Goal: Task Accomplishment & Management: Complete application form

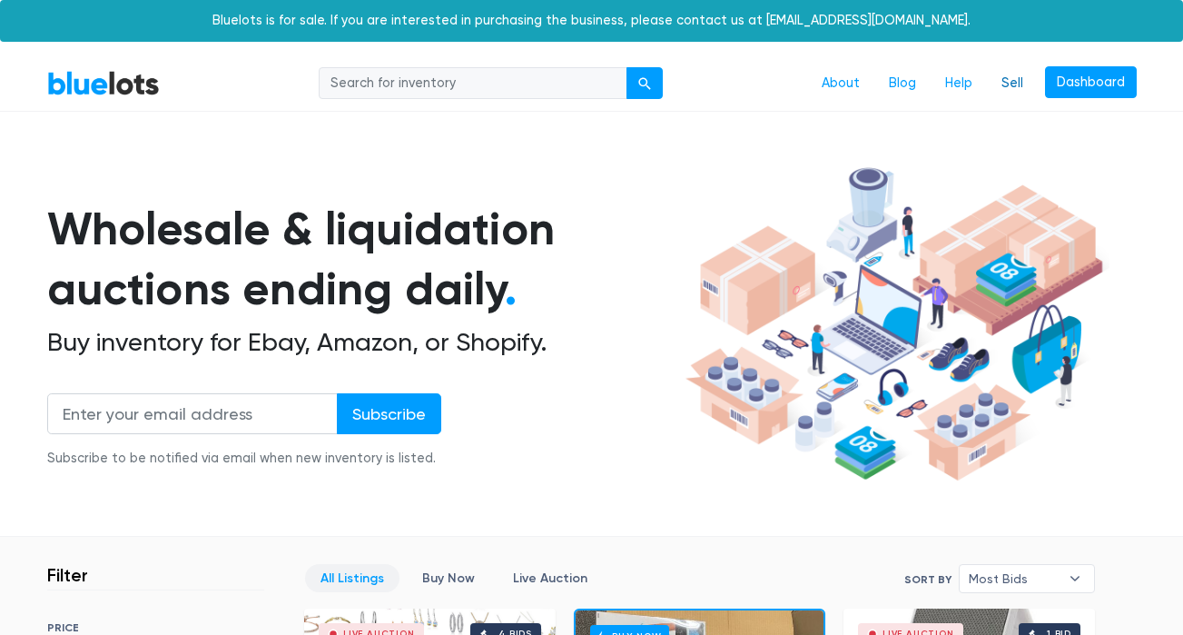
click at [1012, 92] on link "Sell" at bounding box center [1012, 83] width 51 height 34
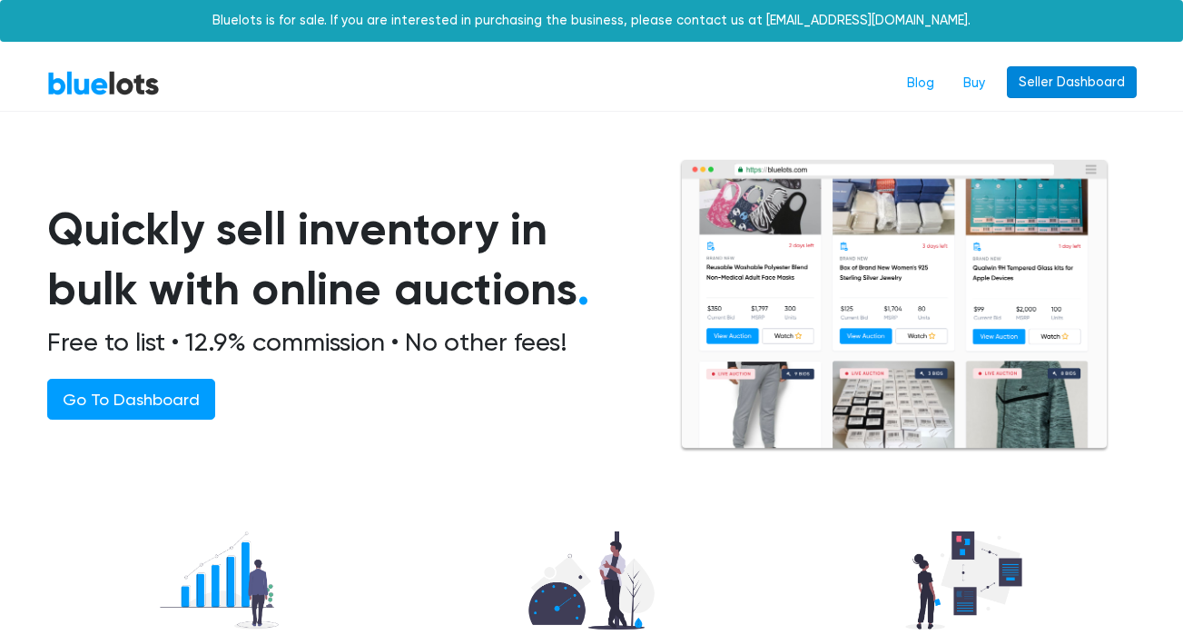
click at [1076, 92] on link "Seller Dashboard" at bounding box center [1072, 82] width 130 height 33
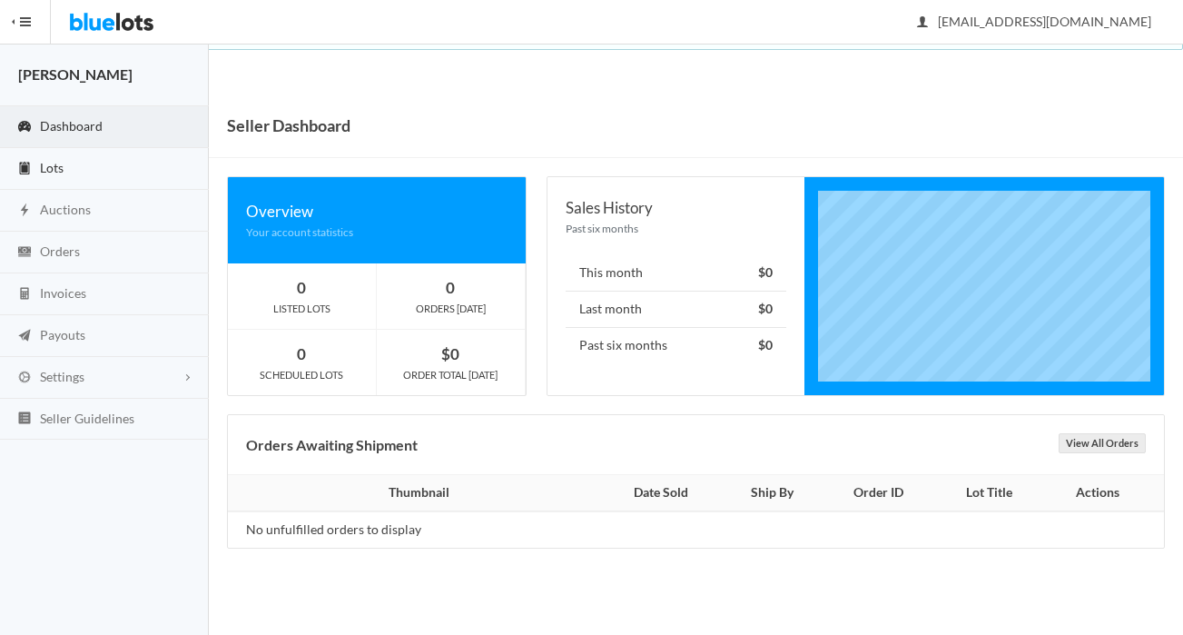
click at [121, 182] on link "Lots" at bounding box center [104, 169] width 209 height 42
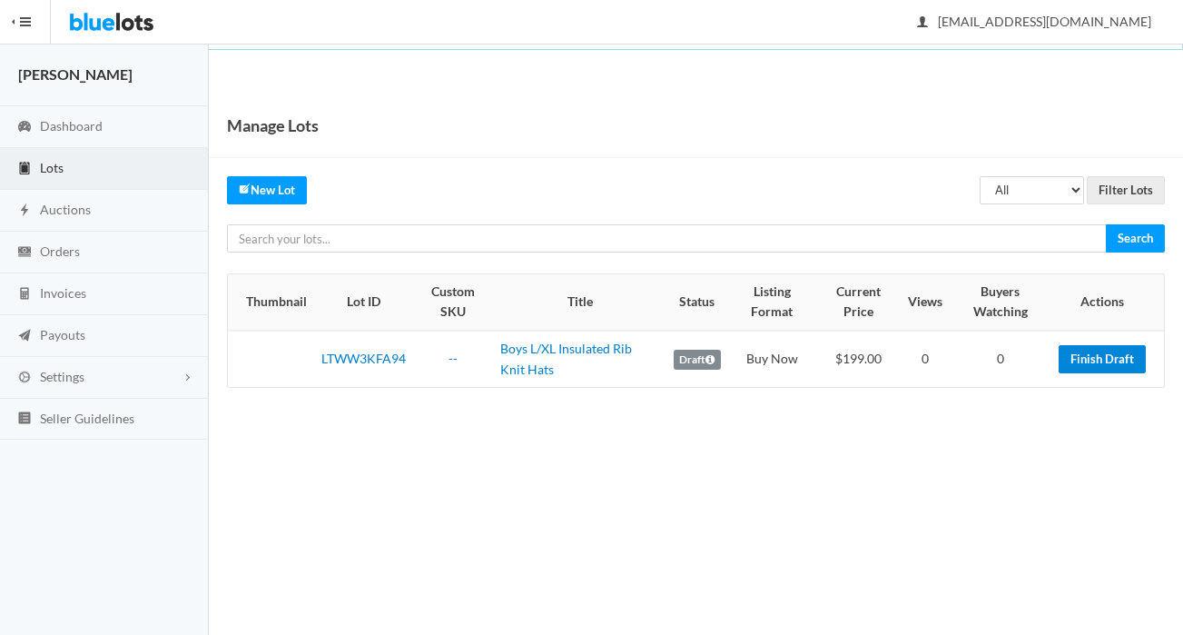
click at [1093, 360] on link "Finish Draft" at bounding box center [1102, 359] width 87 height 28
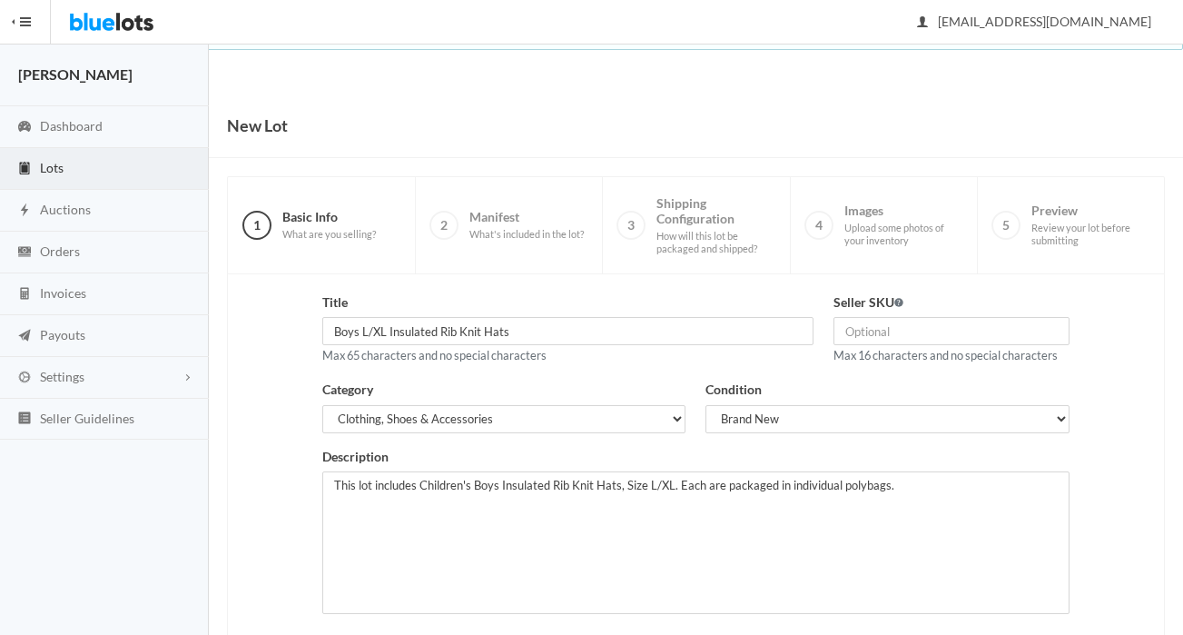
scroll to position [290, 0]
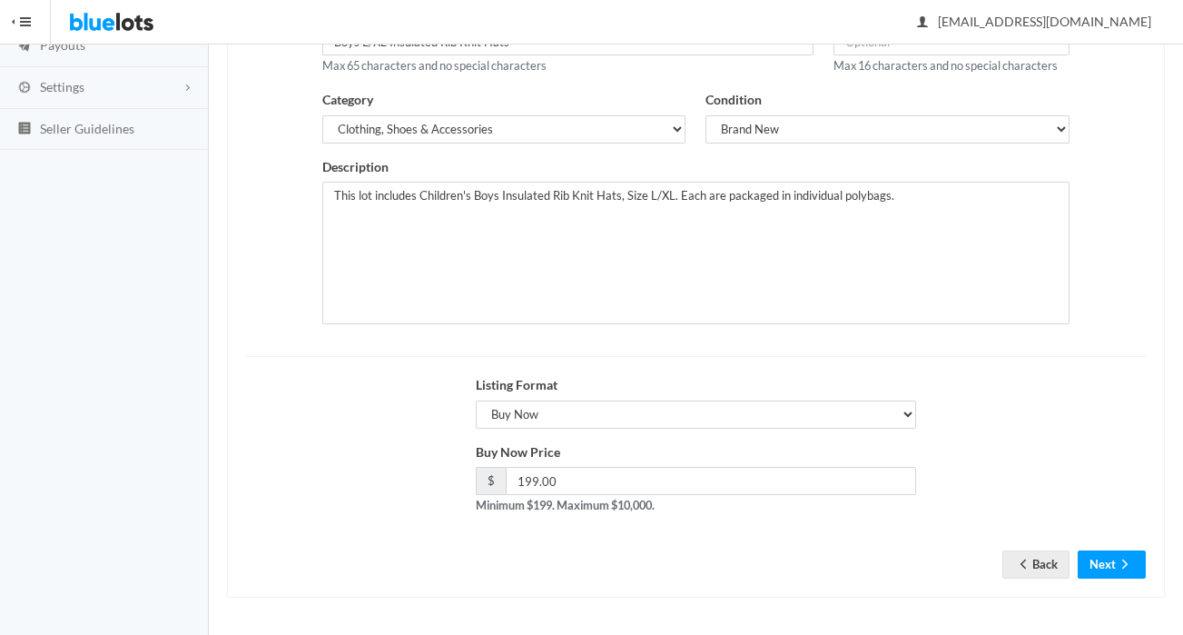
click at [1146, 586] on div "Title Boys L/XL Insulated Rib Knit Hats Max 65 characters and no special charac…" at bounding box center [696, 291] width 938 height 613
click at [1135, 573] on button "Next" at bounding box center [1112, 564] width 68 height 28
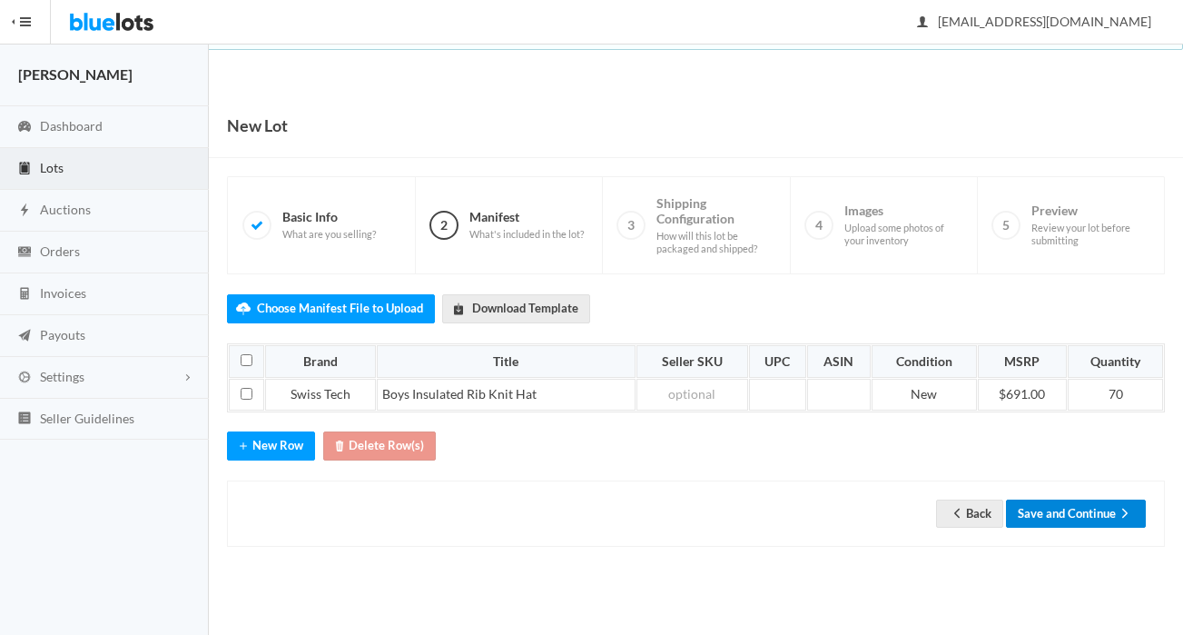
click at [1065, 523] on button "Save and Continue" at bounding box center [1076, 513] width 140 height 28
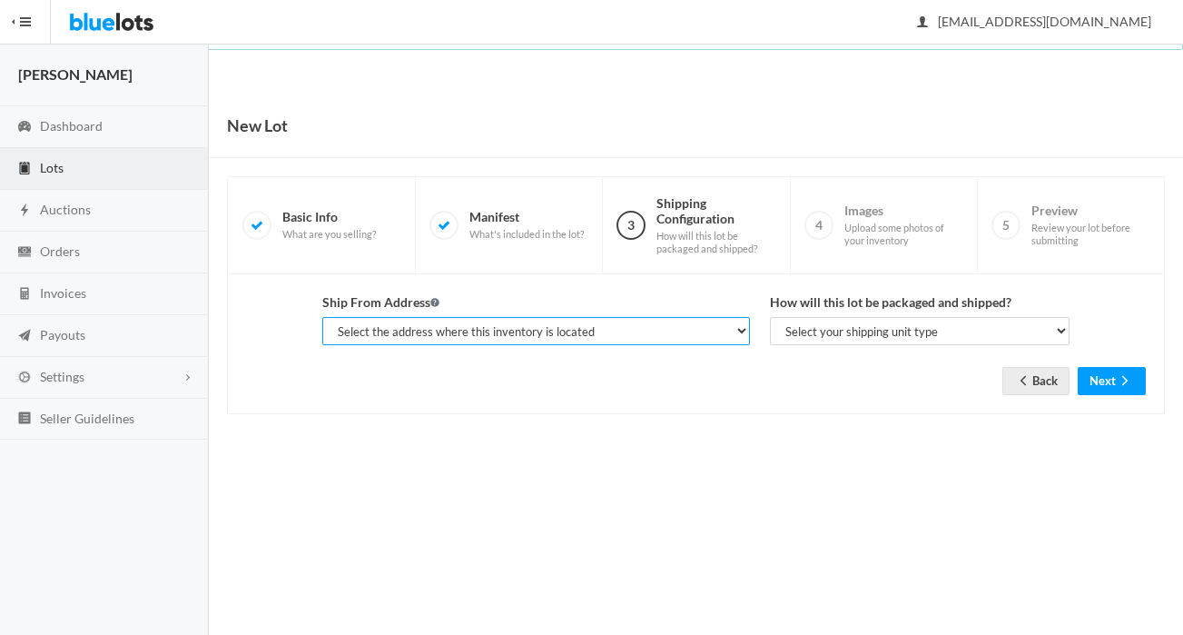
click at [670, 323] on select "Select the address where this inventory is located Sandra Erickson, 601 E 19th …" at bounding box center [535, 331] width 427 height 28
select select "25508"
click at [322, 317] on select "Select the address where this inventory is located Sandra Erickson, 601 E 19th …" at bounding box center [535, 331] width 427 height 28
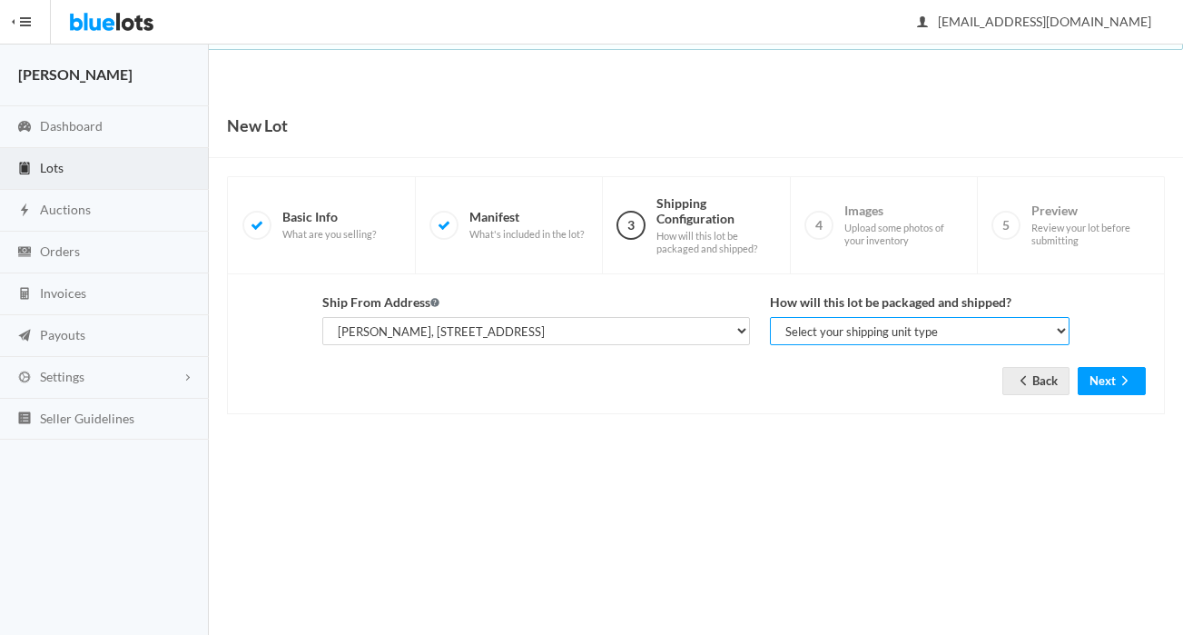
click at [792, 329] on select "Select your shipping unit type Parcel Pallet Truckload" at bounding box center [920, 331] width 300 height 28
select select "parcel"
click at [770, 317] on select "Select your shipping unit type Parcel Pallet Truckload" at bounding box center [920, 331] width 300 height 28
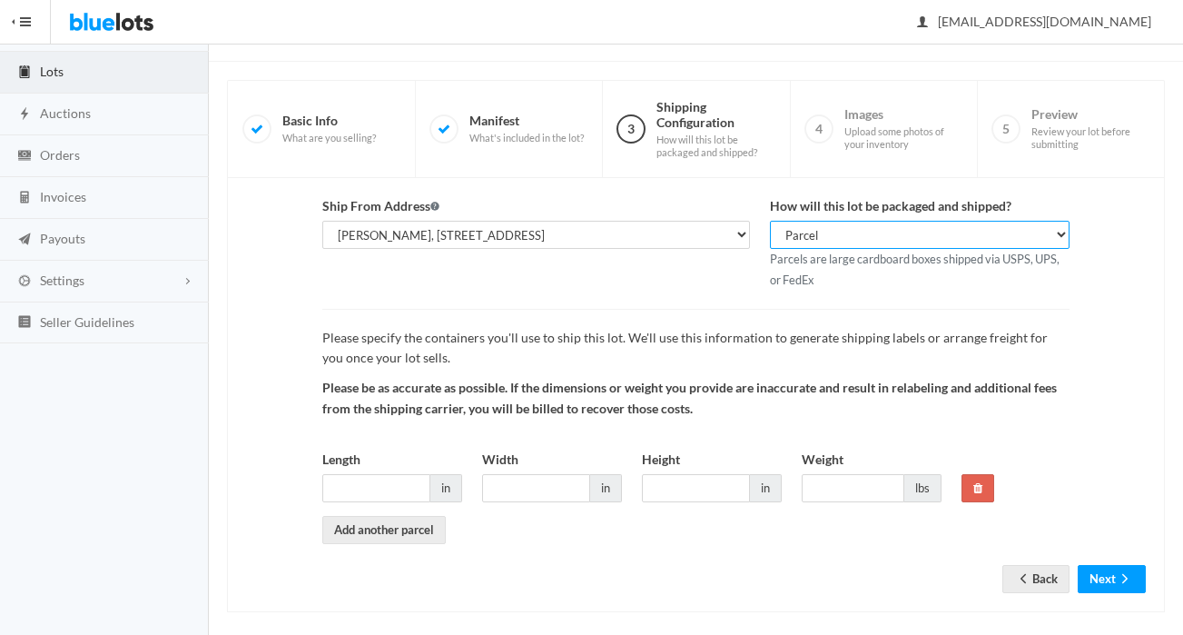
scroll to position [111, 0]
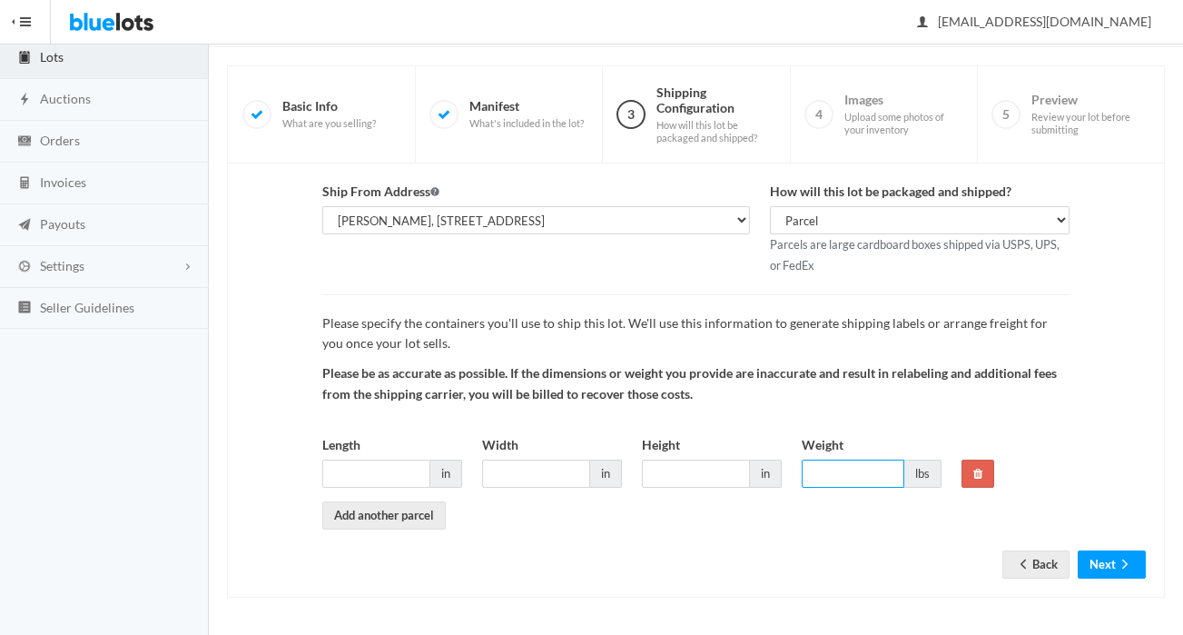
click at [877, 477] on input "Weight" at bounding box center [853, 473] width 103 height 28
click at [846, 480] on input "20" at bounding box center [853, 473] width 103 height 28
type input "20"
click at [399, 478] on input "Length" at bounding box center [376, 473] width 108 height 28
type input "20"
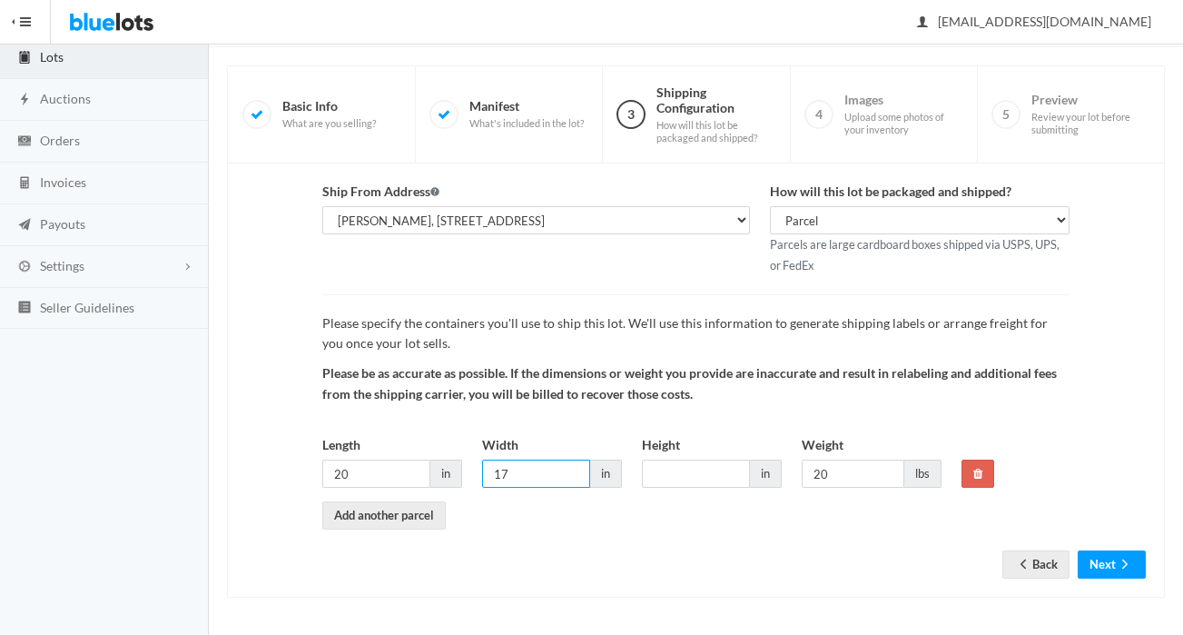
type input "17"
type input "14"
click at [1089, 563] on button "Next" at bounding box center [1112, 564] width 68 height 28
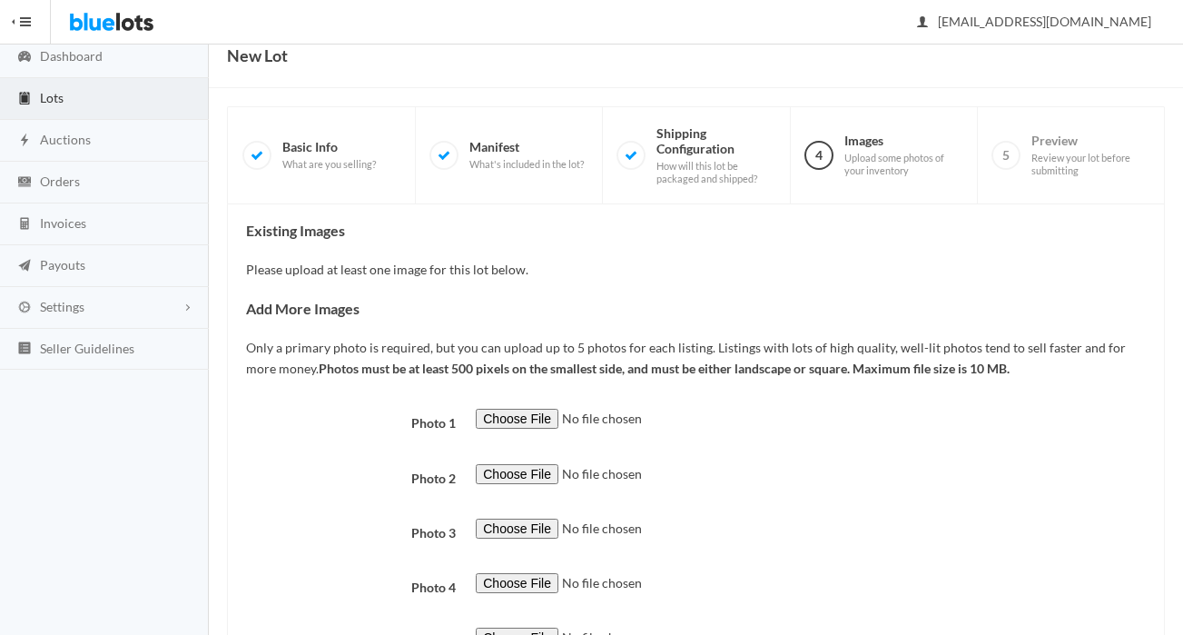
scroll to position [124, 0]
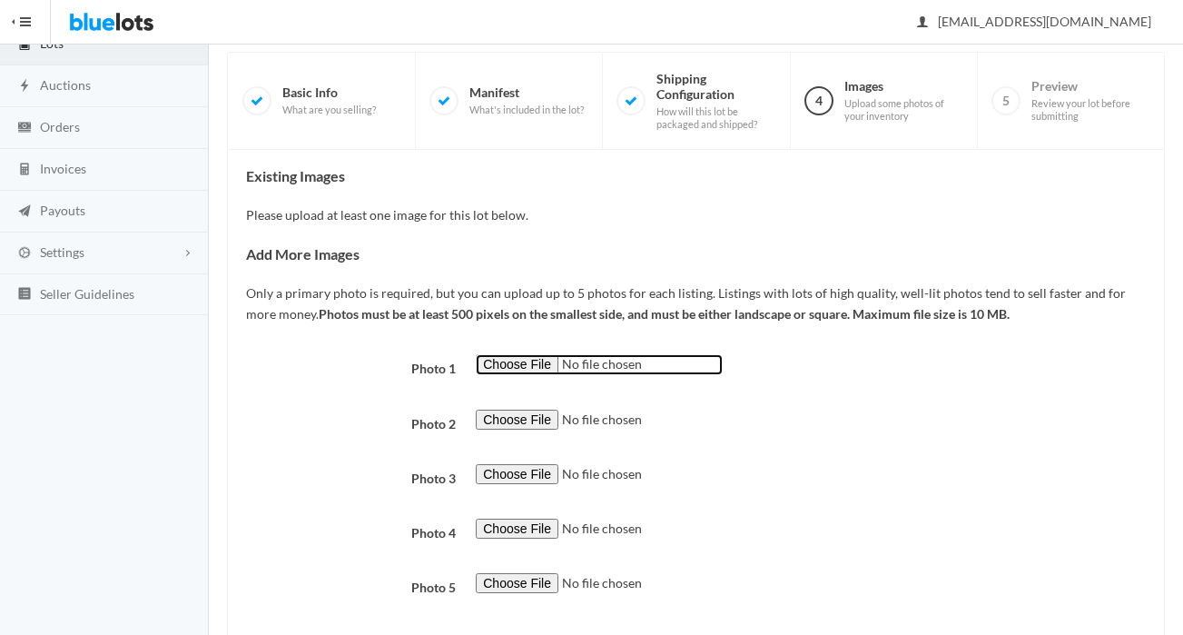
click at [536, 355] on input "file" at bounding box center [599, 364] width 247 height 21
type input "C:\fakepath\m_68e16459c4e7b4f131f67be0.jpeg"
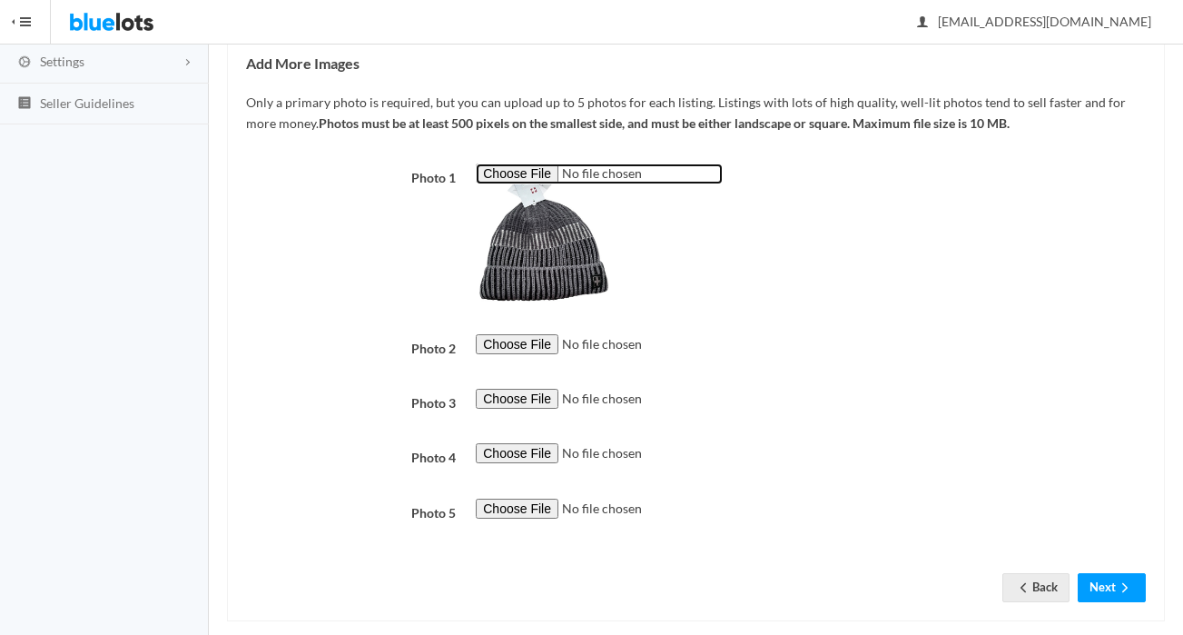
scroll to position [340, 0]
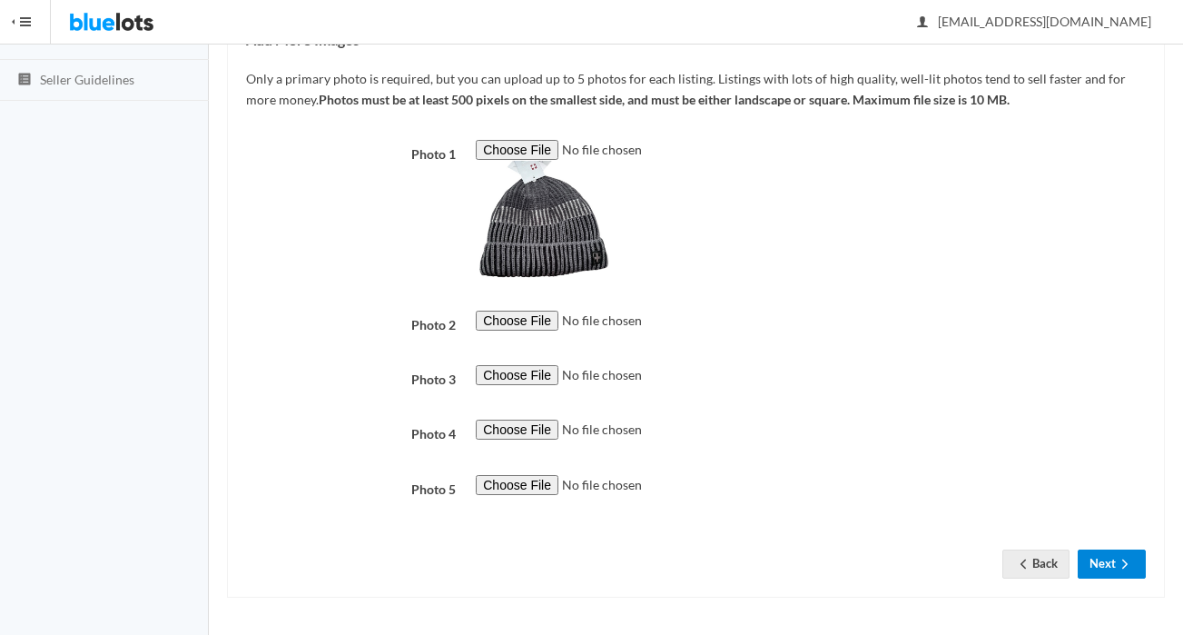
click at [1112, 572] on button "Next" at bounding box center [1112, 563] width 68 height 28
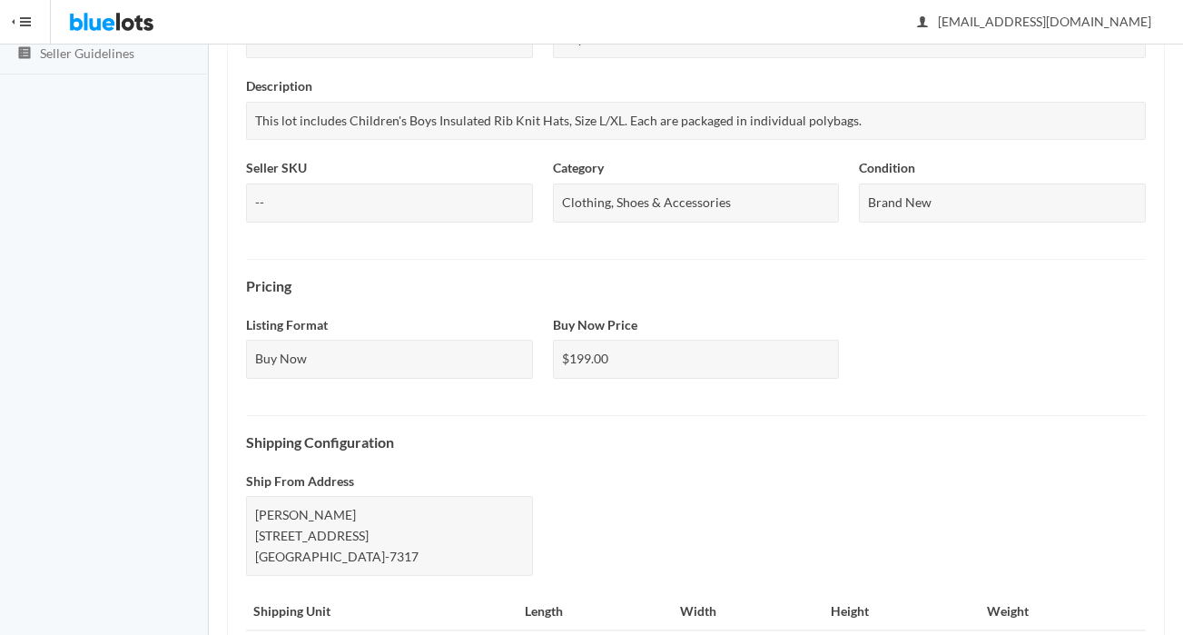
scroll to position [702, 0]
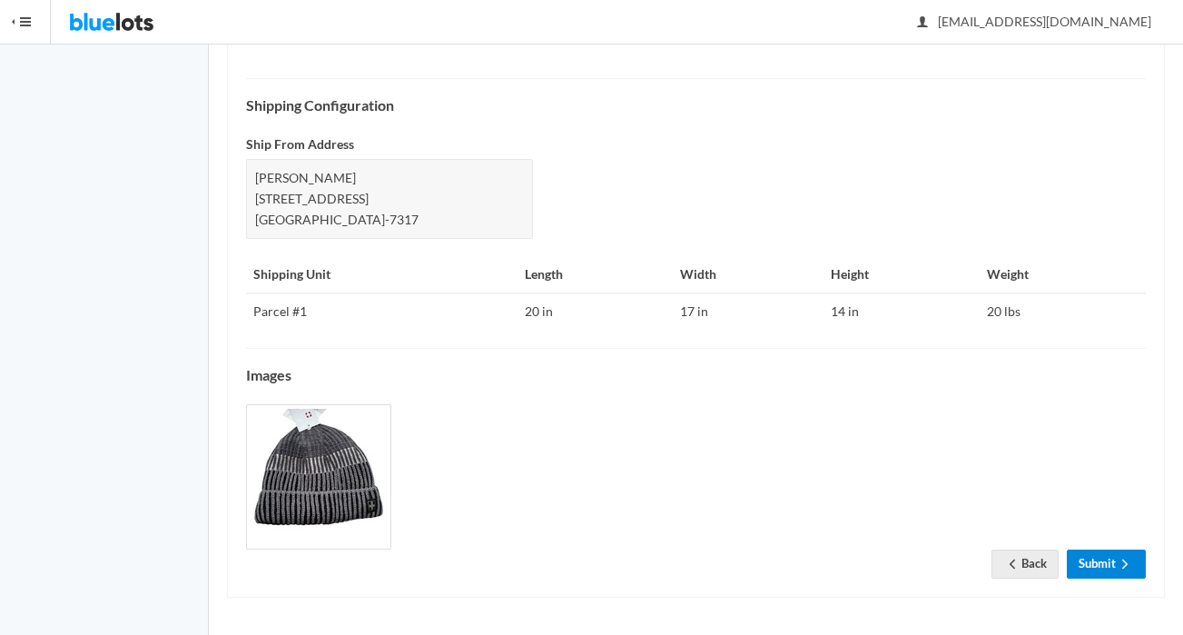
click at [1119, 569] on icon "arrow forward" at bounding box center [1125, 564] width 18 height 15
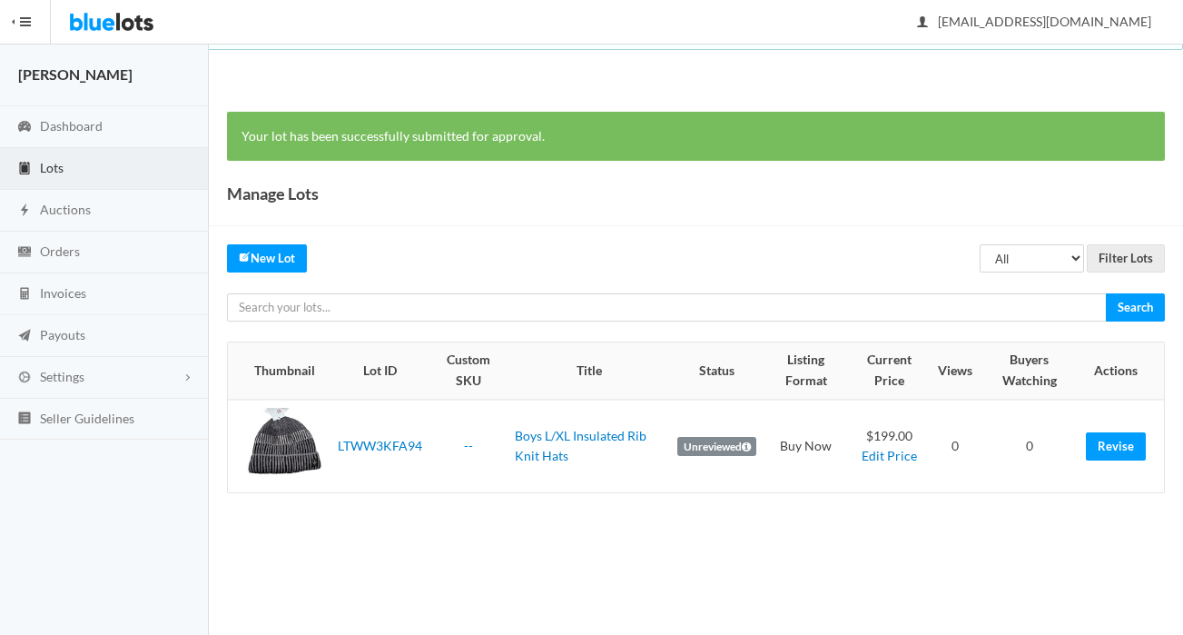
click at [439, 5] on div "[EMAIL_ADDRESS][DOMAIN_NAME] Sign Out" at bounding box center [617, 22] width 1132 height 44
